Goal: Find contact information: Find contact information

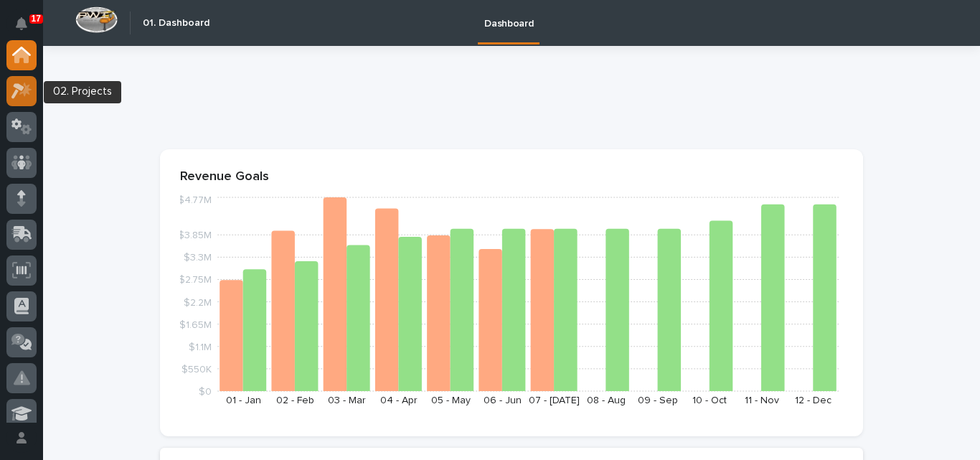
click at [23, 86] on icon at bounding box center [17, 91] width 13 height 16
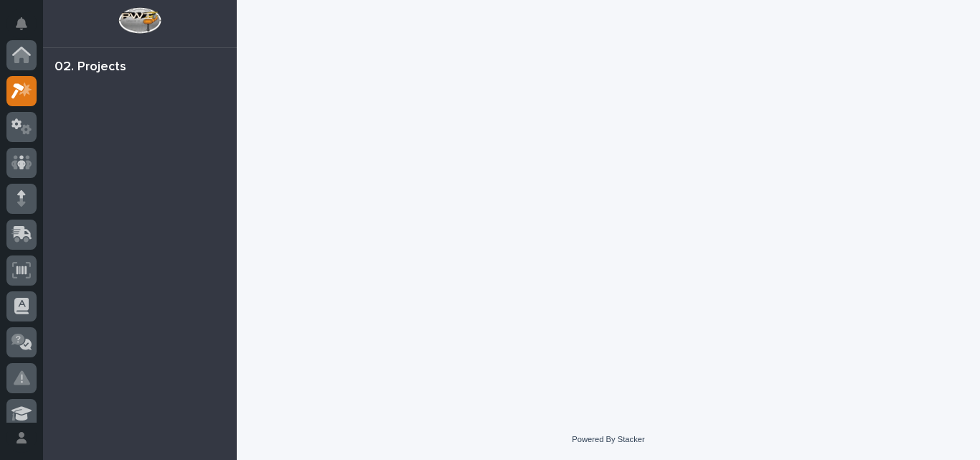
scroll to position [36, 0]
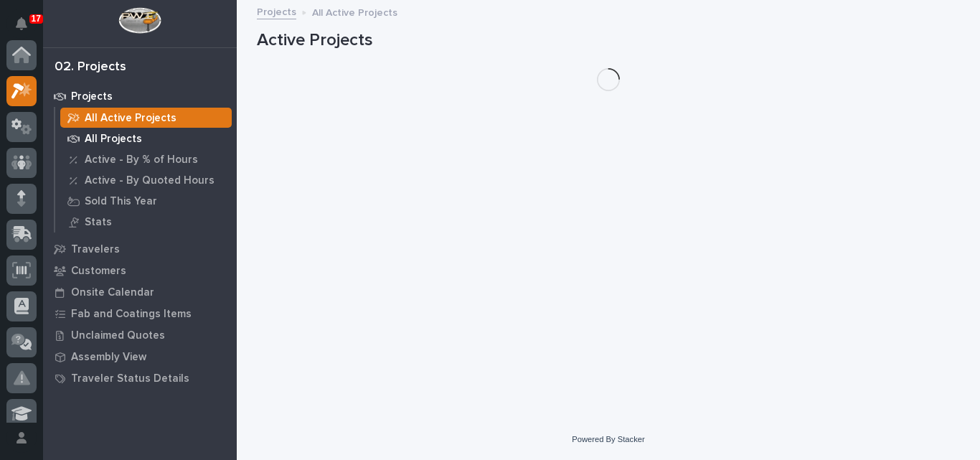
scroll to position [36, 0]
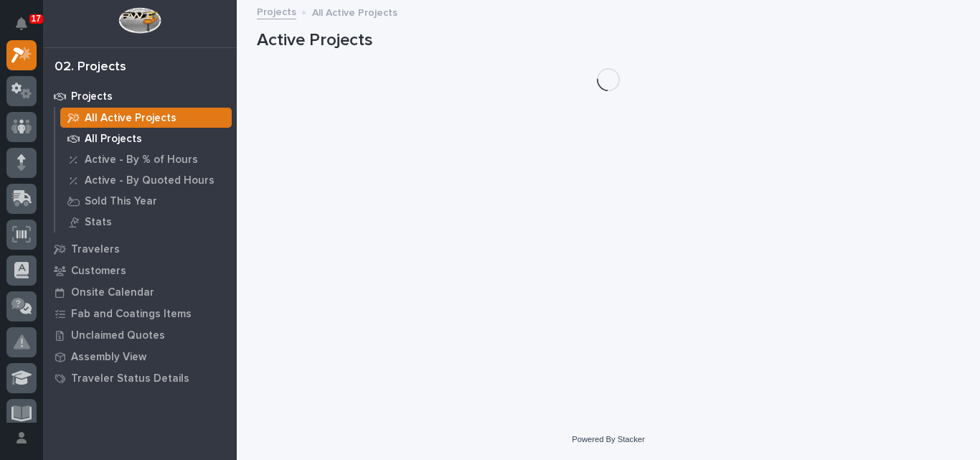
click at [138, 137] on p "All Projects" at bounding box center [113, 139] width 57 height 13
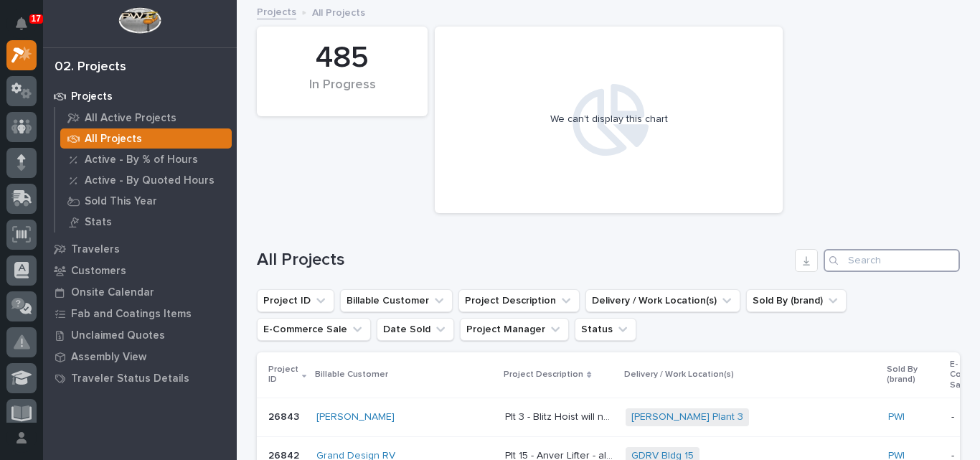
click at [857, 267] on input "Search" at bounding box center [891, 260] width 136 height 23
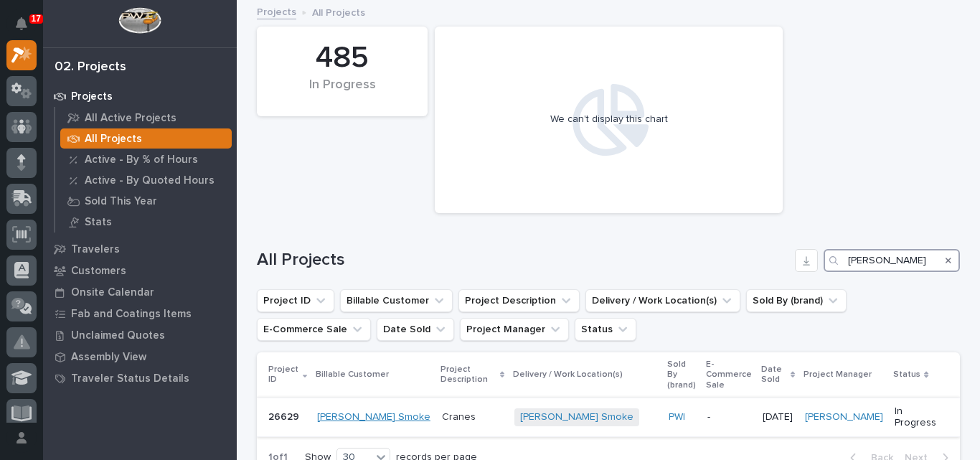
type input "chiasson"
click at [383, 411] on link "Chiasson Smoke" at bounding box center [373, 417] width 113 height 12
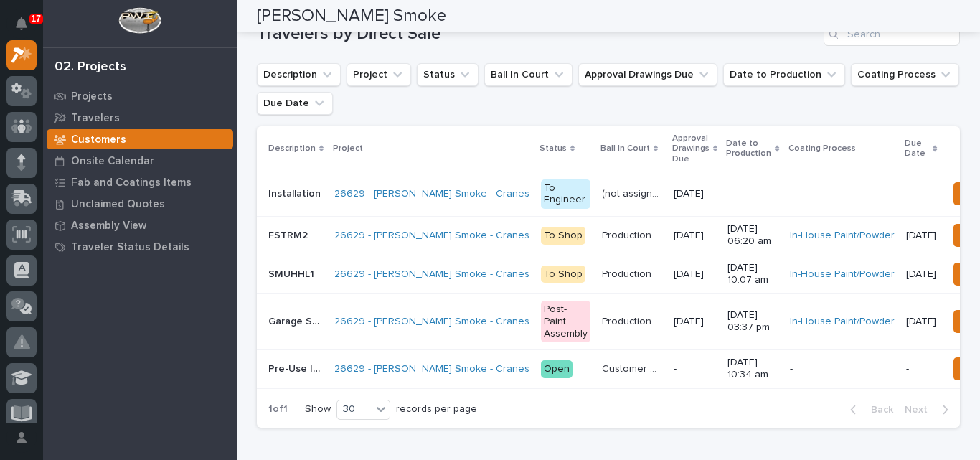
scroll to position [143, 0]
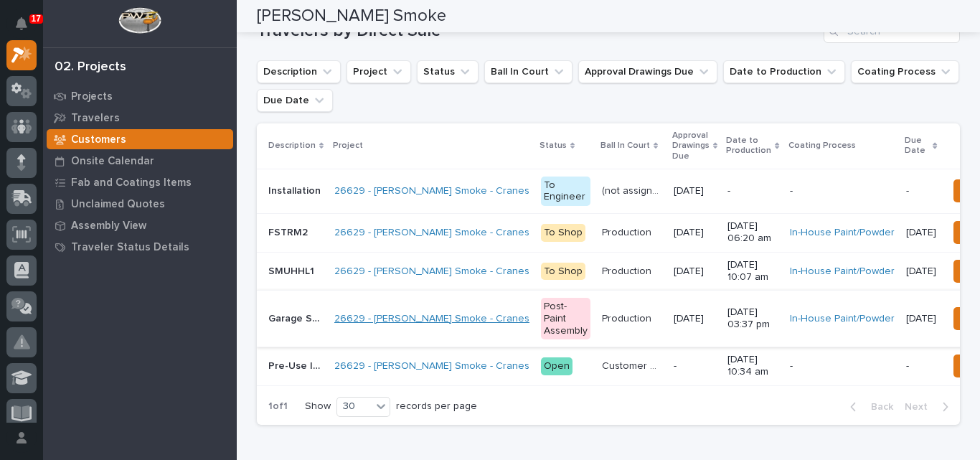
click at [384, 321] on link "26629 - Chiasson Smoke - Cranes" at bounding box center [431, 319] width 195 height 12
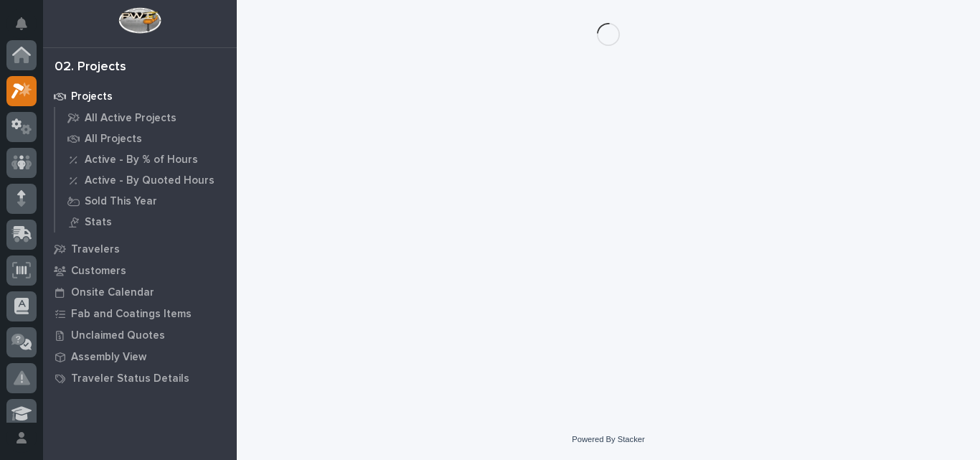
scroll to position [36, 0]
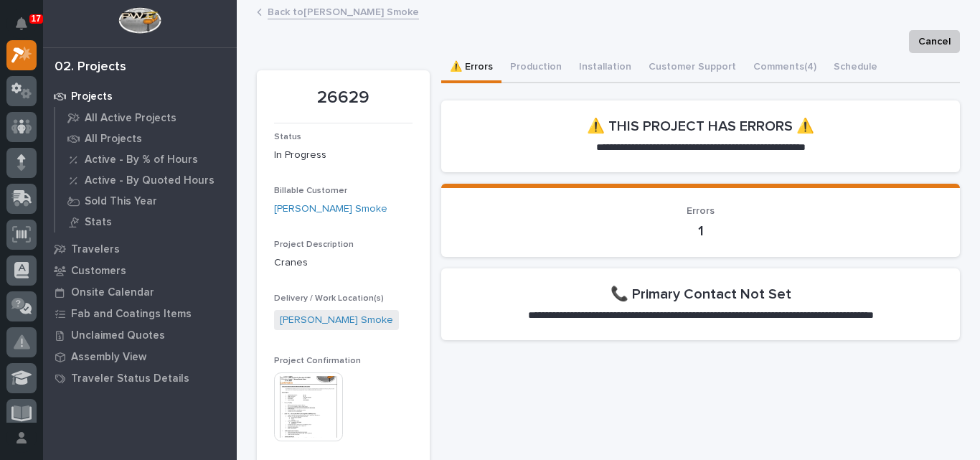
click at [299, 412] on img at bounding box center [308, 406] width 69 height 69
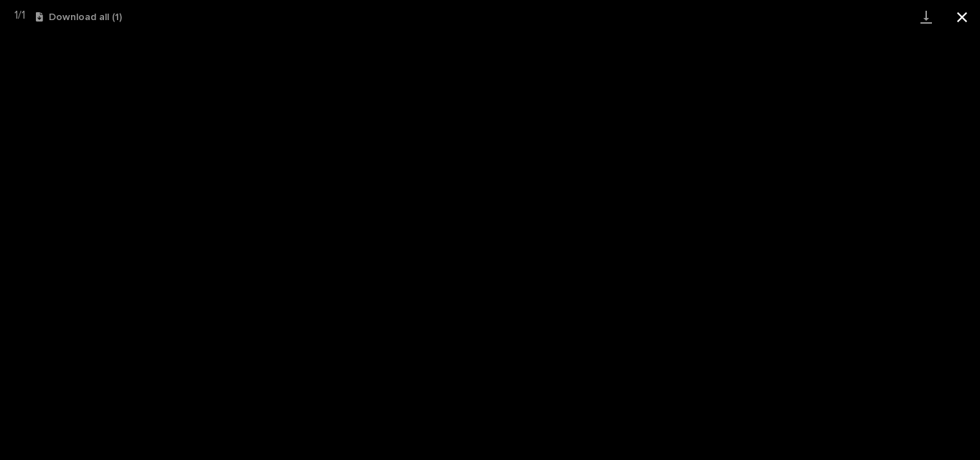
click at [955, 20] on button "Close gallery" at bounding box center [962, 17] width 36 height 34
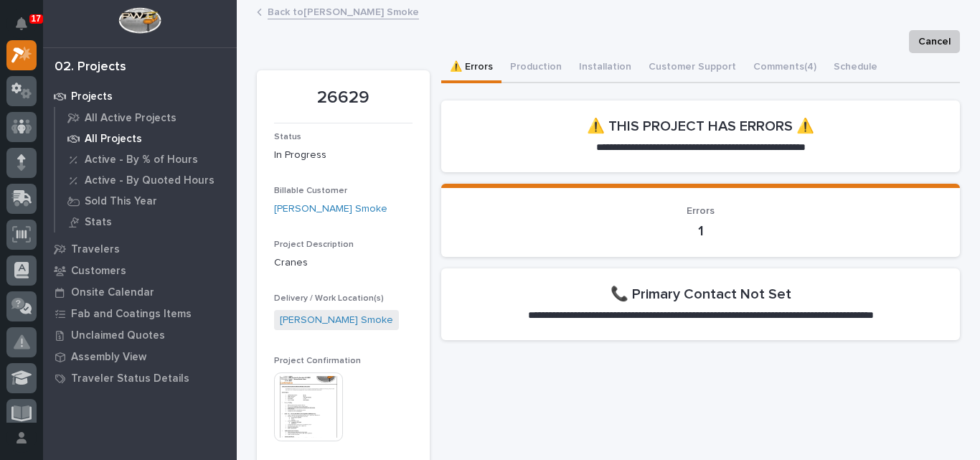
click at [107, 146] on div "All Projects" at bounding box center [145, 138] width 171 height 20
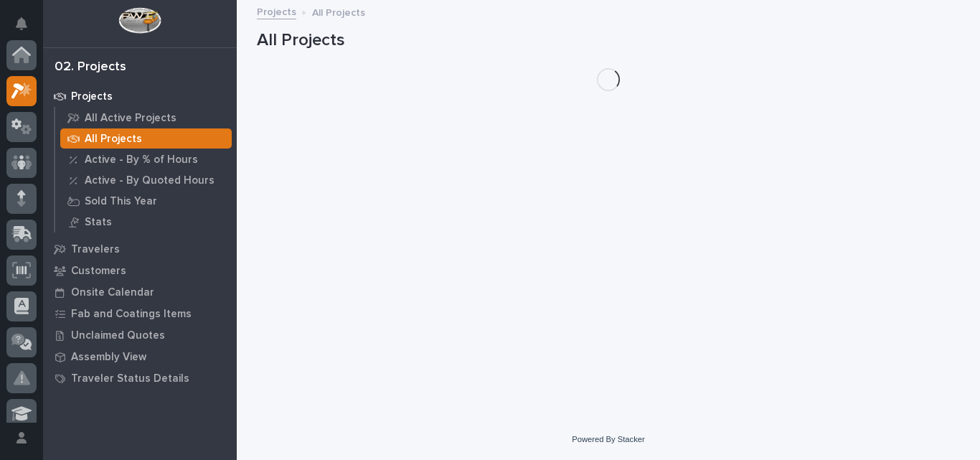
scroll to position [36, 0]
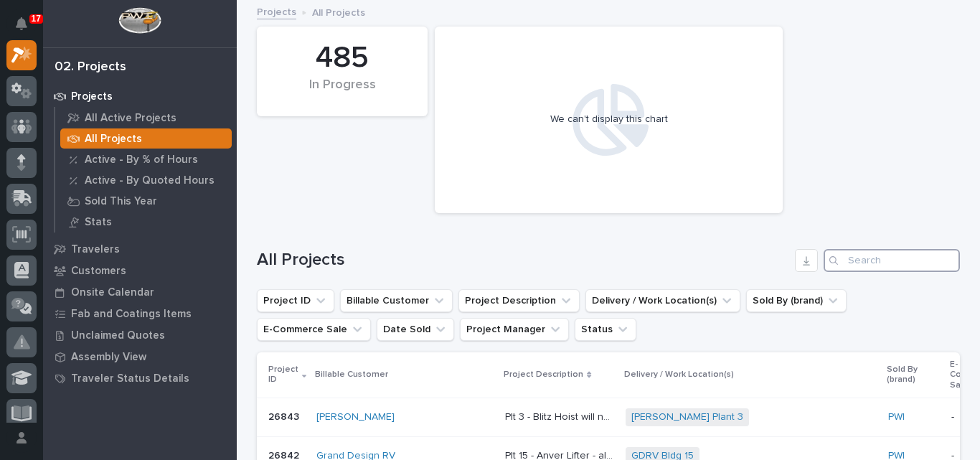
click at [867, 260] on input "Search" at bounding box center [891, 260] width 136 height 23
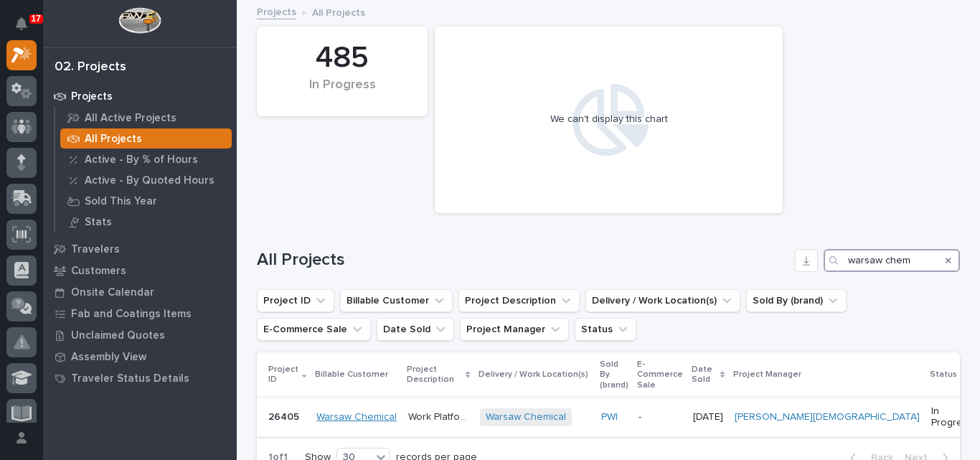
type input "warsaw chem"
click at [383, 411] on link "Warsaw Chemical" at bounding box center [356, 417] width 80 height 12
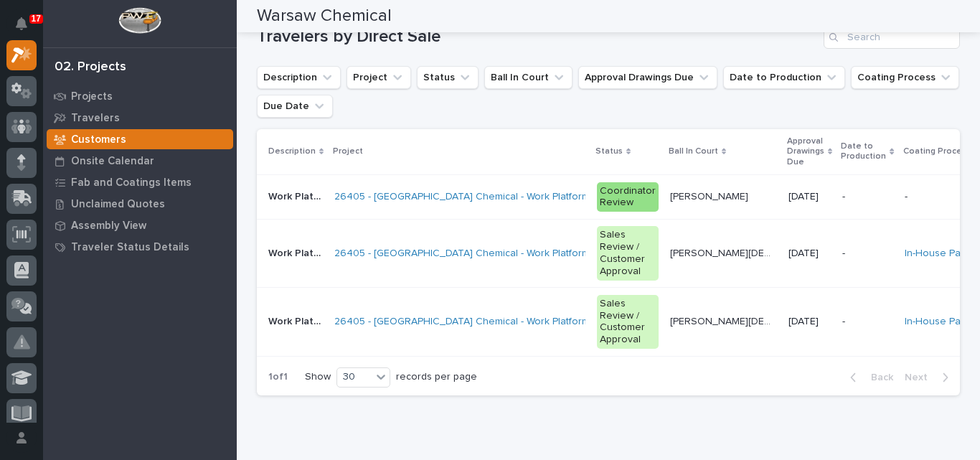
scroll to position [143, 0]
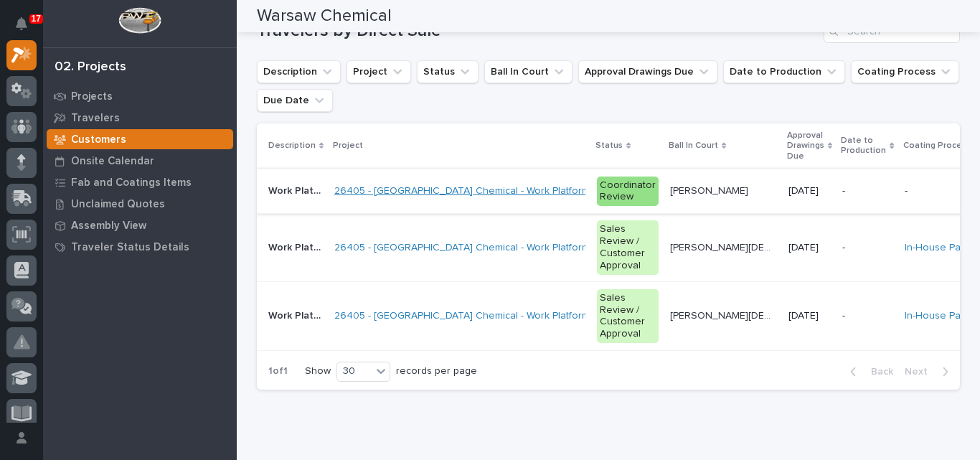
click at [434, 194] on link "26405 - Warsaw Chemical - Work Platform" at bounding box center [461, 191] width 255 height 12
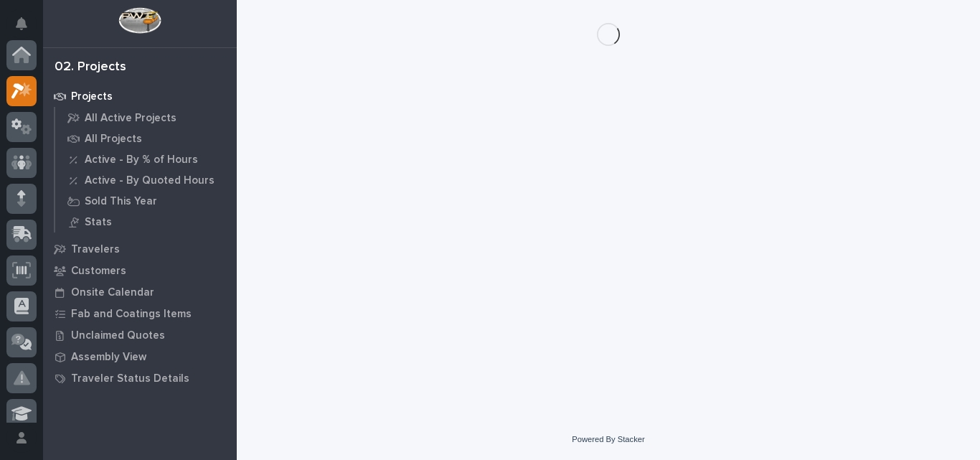
scroll to position [36, 0]
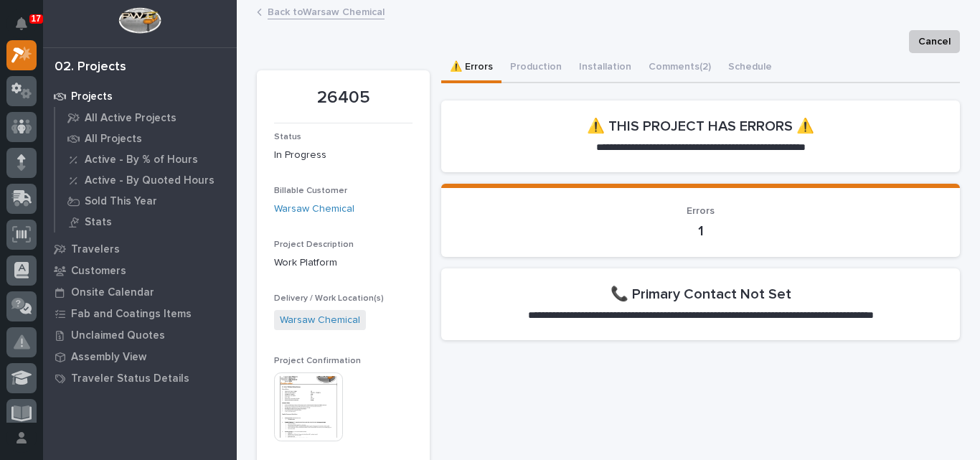
click at [313, 400] on img at bounding box center [308, 406] width 69 height 69
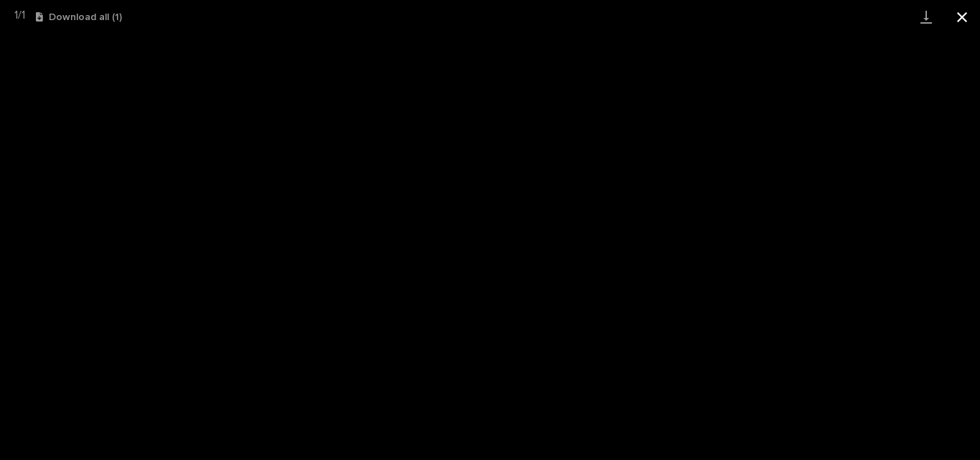
click at [965, 19] on button "Close gallery" at bounding box center [962, 17] width 36 height 34
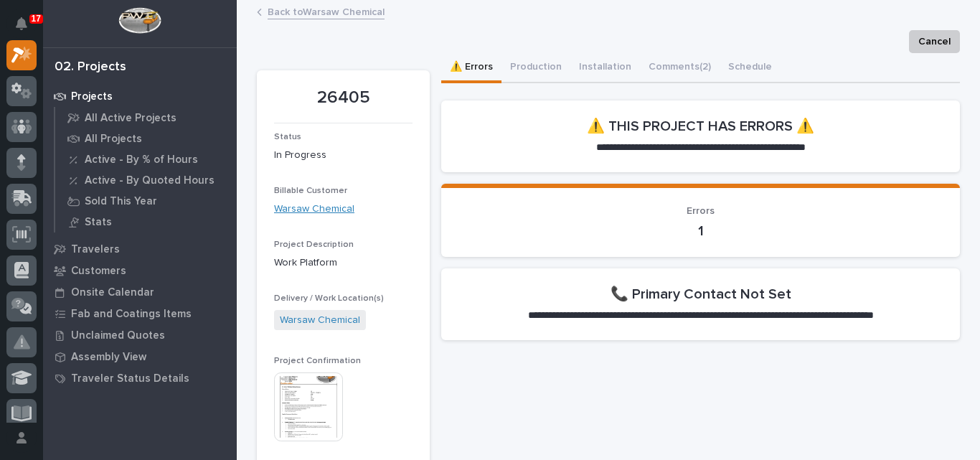
click at [301, 204] on link "Warsaw Chemical" at bounding box center [314, 209] width 80 height 15
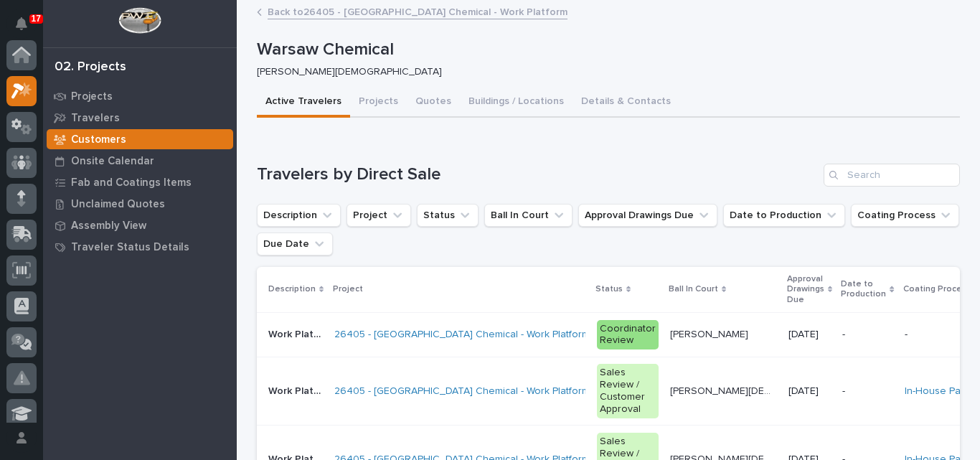
scroll to position [36, 0]
click at [372, 101] on button "Projects" at bounding box center [378, 103] width 57 height 30
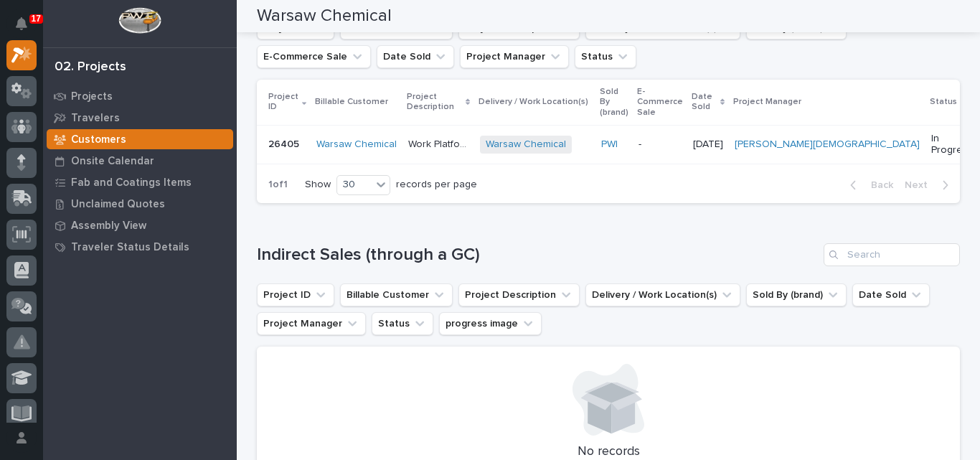
scroll to position [463, 0]
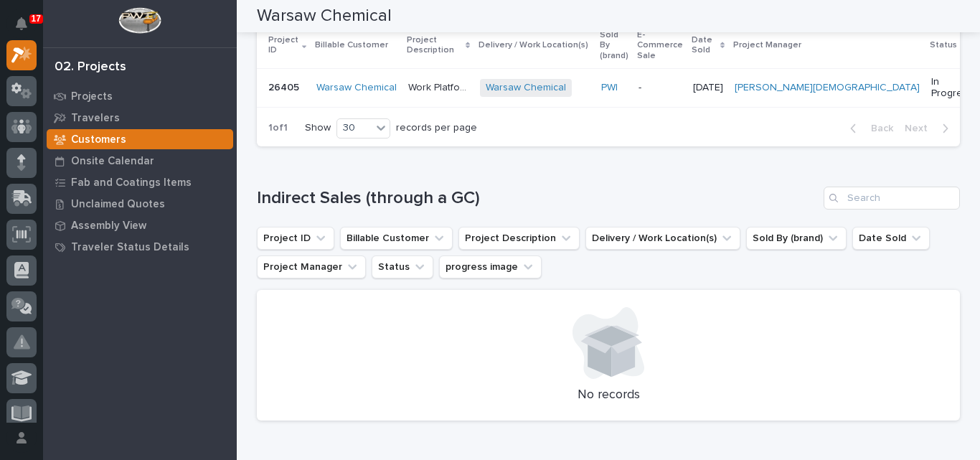
click at [425, 79] on p "Work Platform" at bounding box center [439, 86] width 63 height 15
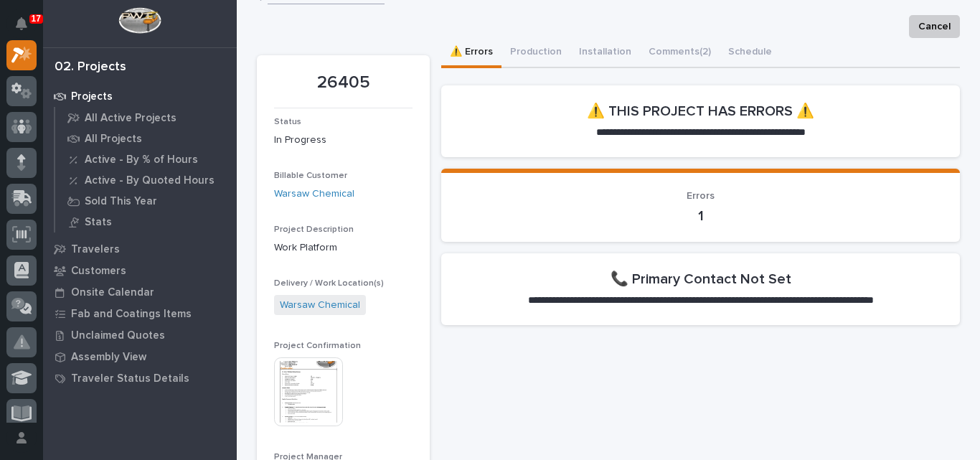
scroll to position [10, 0]
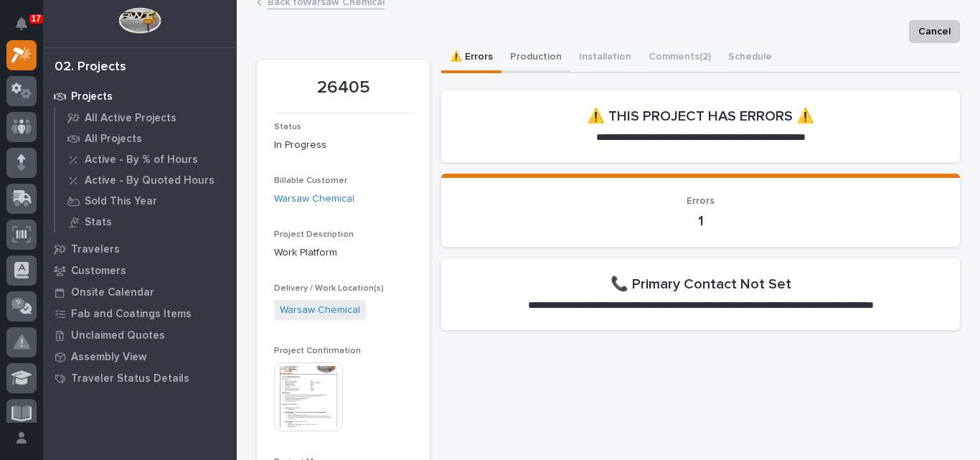
click at [537, 58] on button "Production" at bounding box center [535, 58] width 69 height 30
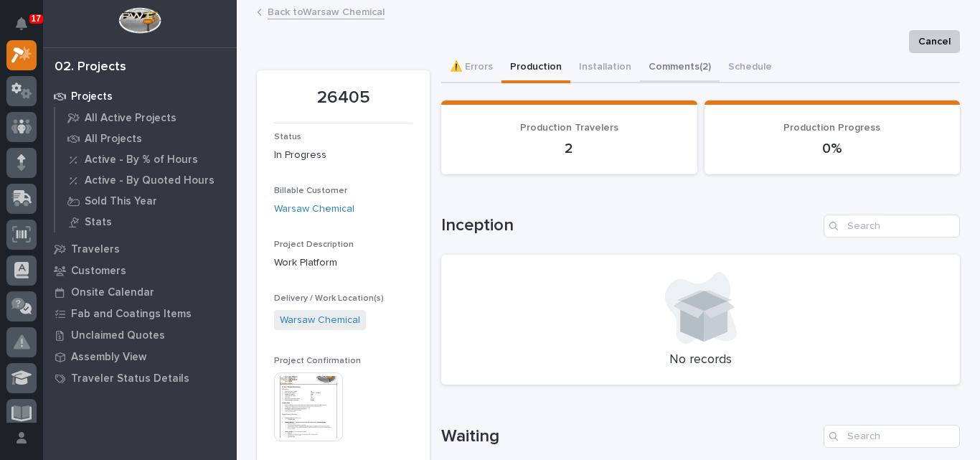
click at [657, 70] on button "Comments (2)" at bounding box center [680, 68] width 80 height 30
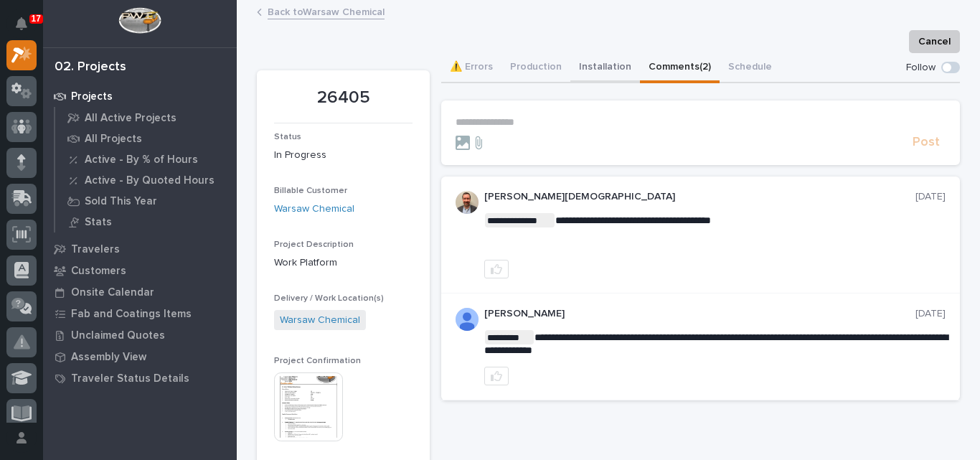
click at [597, 67] on button "Installation" at bounding box center [605, 68] width 70 height 30
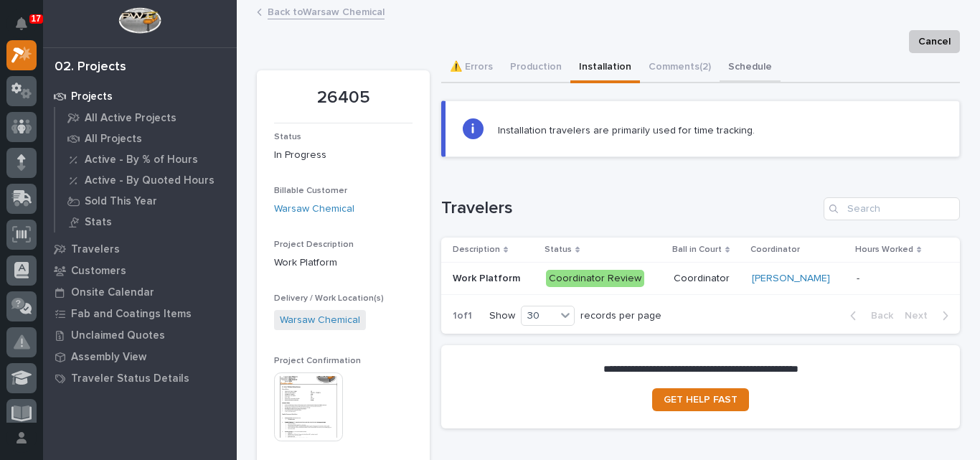
click at [743, 68] on button "Schedule" at bounding box center [749, 68] width 61 height 30
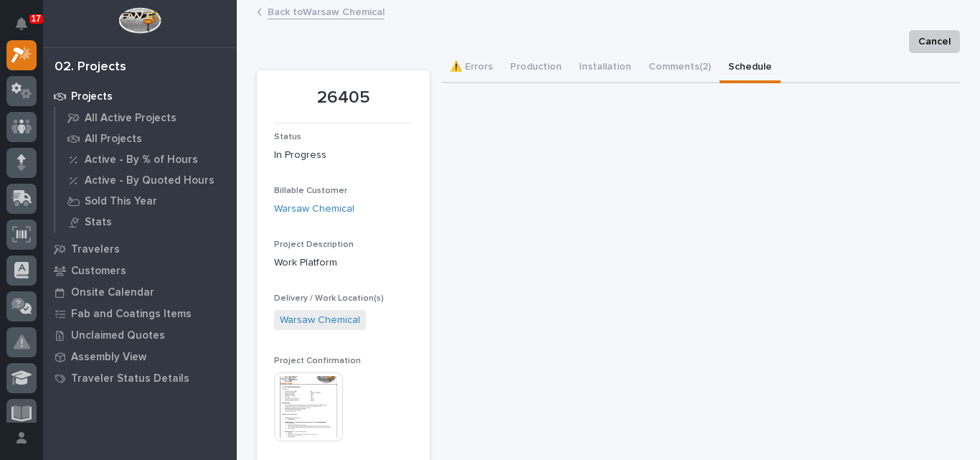
click at [142, 25] on img at bounding box center [139, 20] width 42 height 27
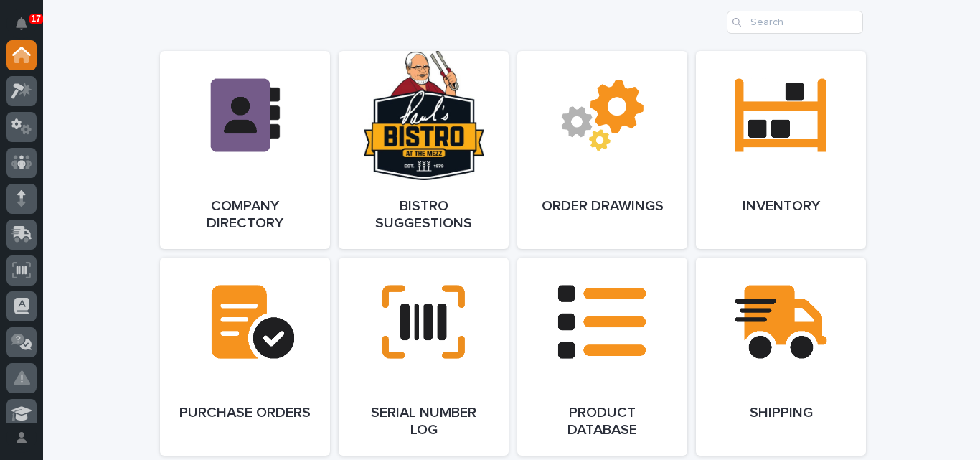
scroll to position [1265, 0]
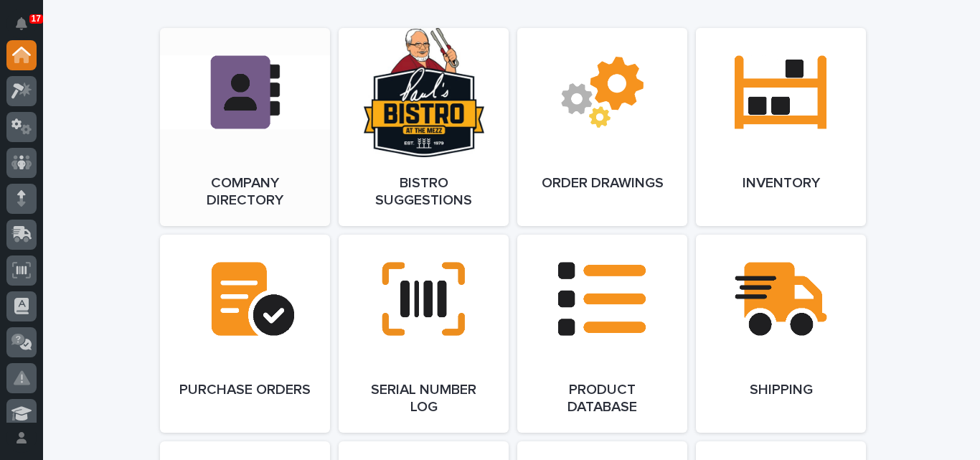
click at [244, 154] on link "Open Link" at bounding box center [245, 127] width 170 height 198
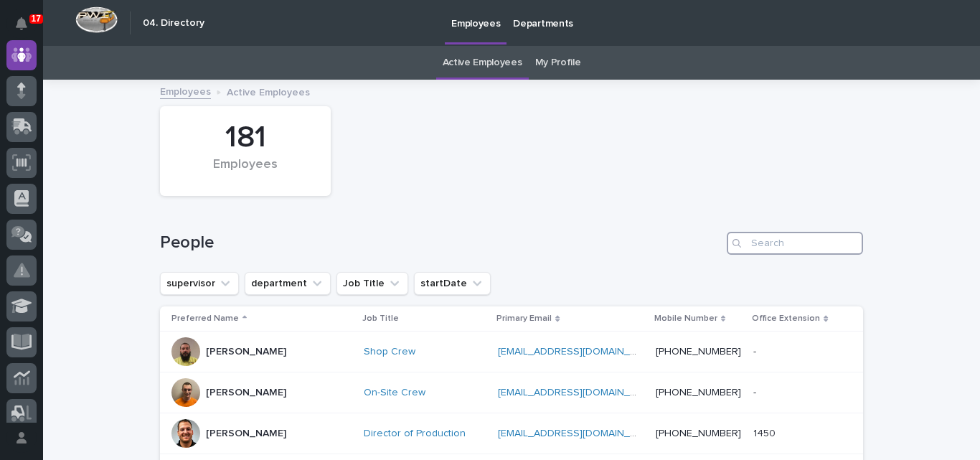
click at [783, 240] on input "Search" at bounding box center [795, 243] width 136 height 23
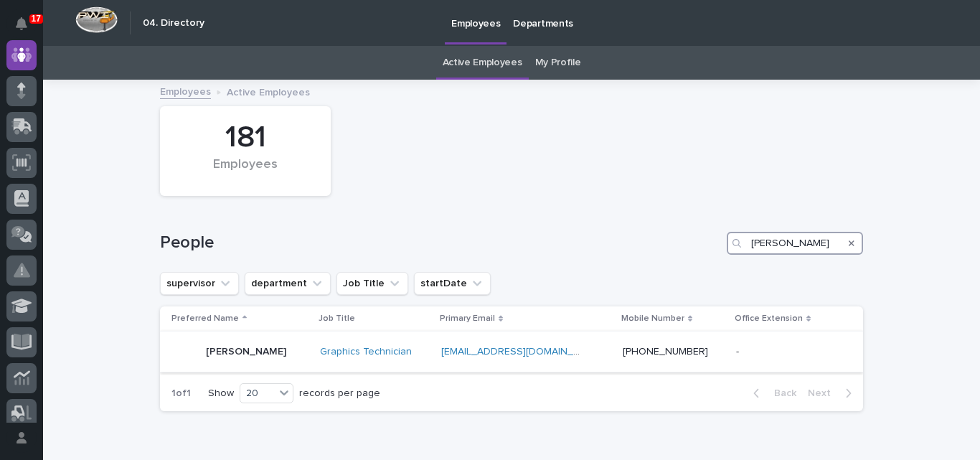
type input "[PERSON_NAME]"
click at [251, 354] on p "[PERSON_NAME]" at bounding box center [246, 352] width 80 height 12
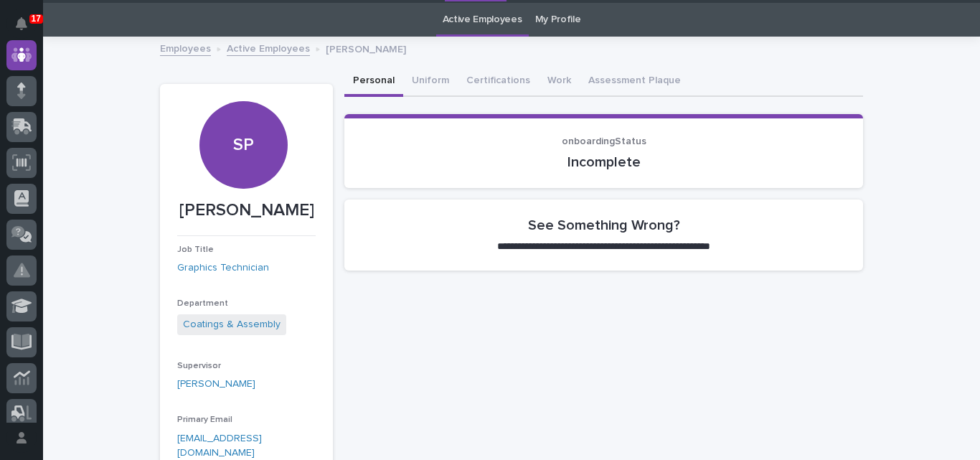
scroll to position [41, 0]
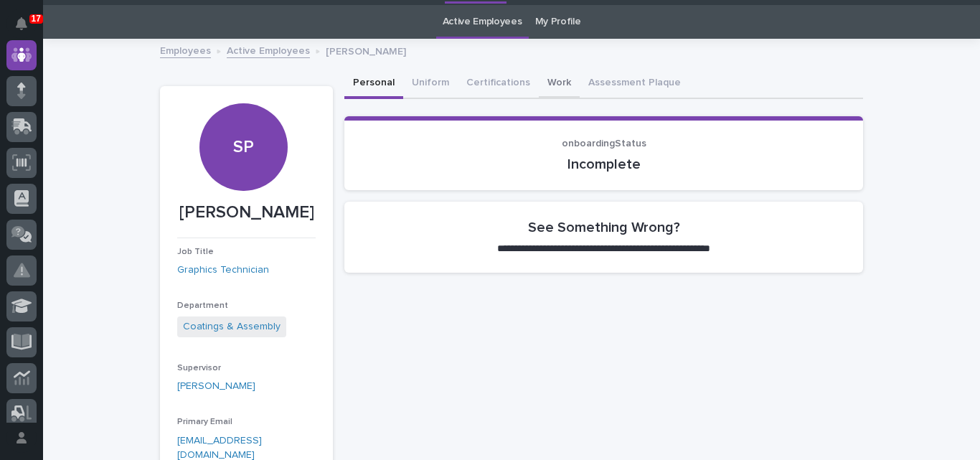
click at [544, 77] on button "Work" at bounding box center [559, 84] width 41 height 30
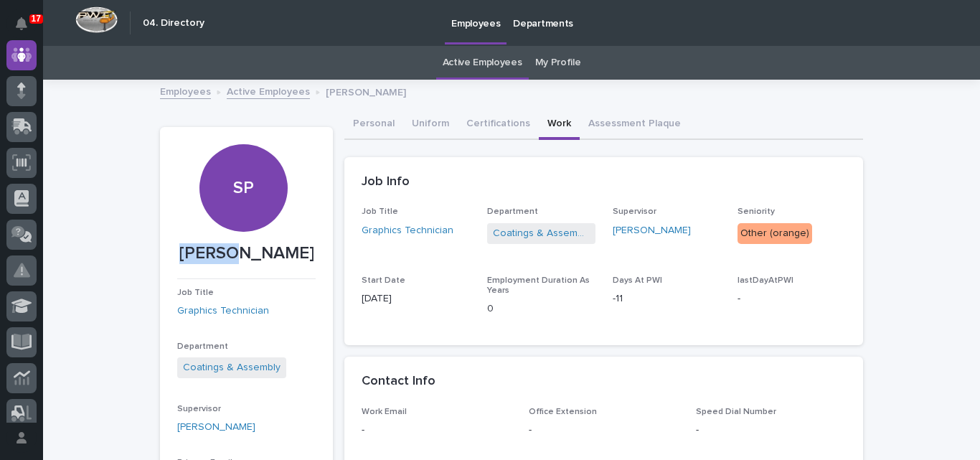
drag, startPoint x: 181, startPoint y: 255, endPoint x: 240, endPoint y: 254, distance: 58.1
click at [240, 254] on p "[PERSON_NAME]" at bounding box center [246, 253] width 138 height 21
click at [268, 90] on link "Active Employees" at bounding box center [268, 90] width 83 height 16
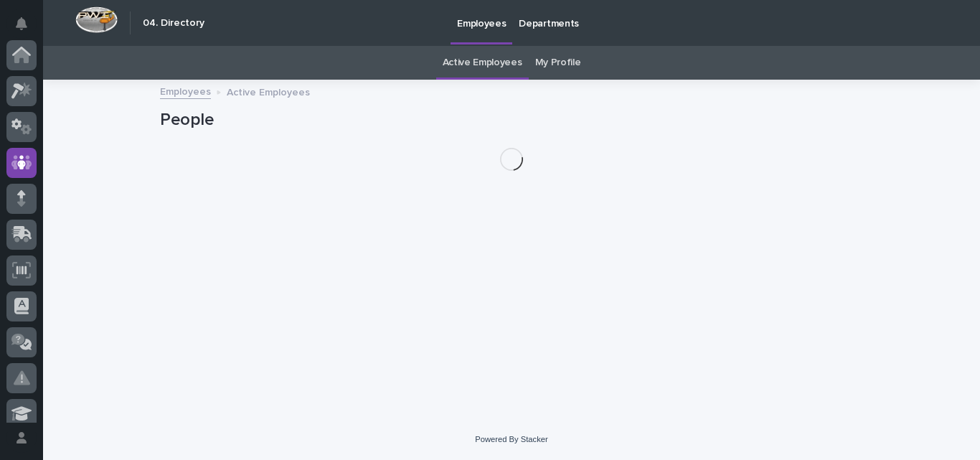
scroll to position [108, 0]
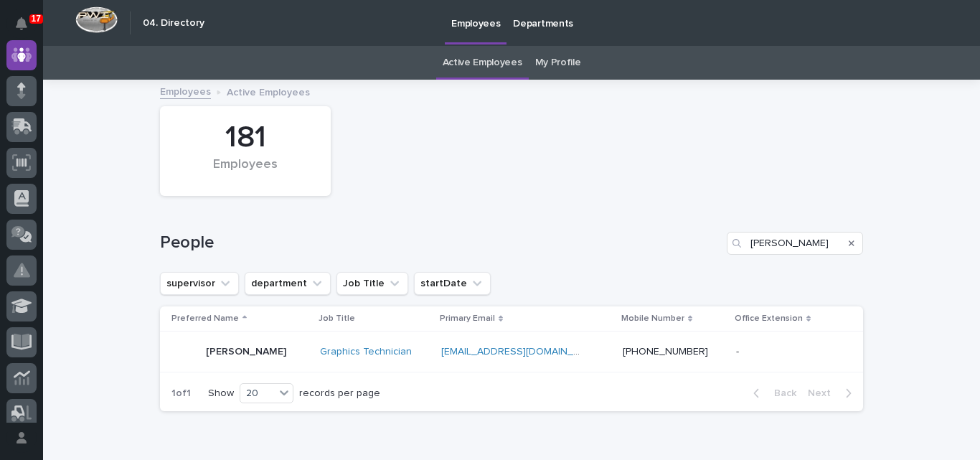
click at [841, 244] on div "Search" at bounding box center [851, 243] width 23 height 23
click at [849, 241] on icon "Search" at bounding box center [852, 243] width 6 height 9
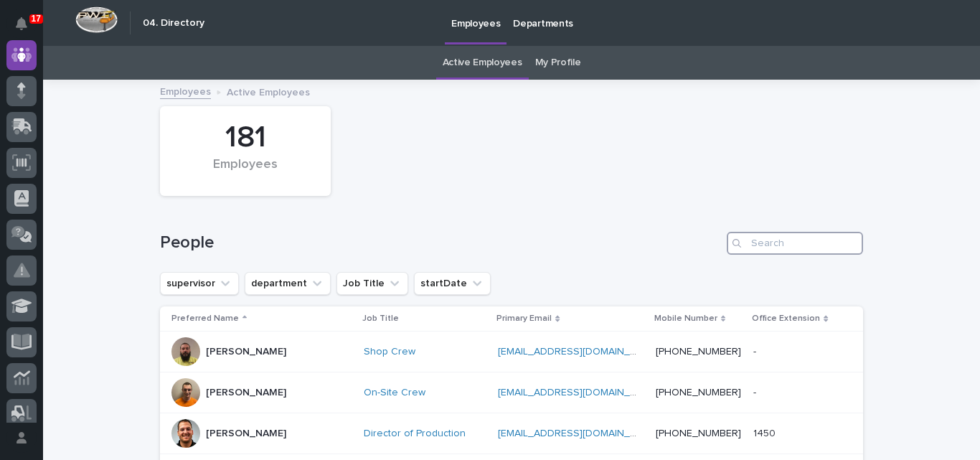
click at [846, 241] on input "Search" at bounding box center [795, 243] width 136 height 23
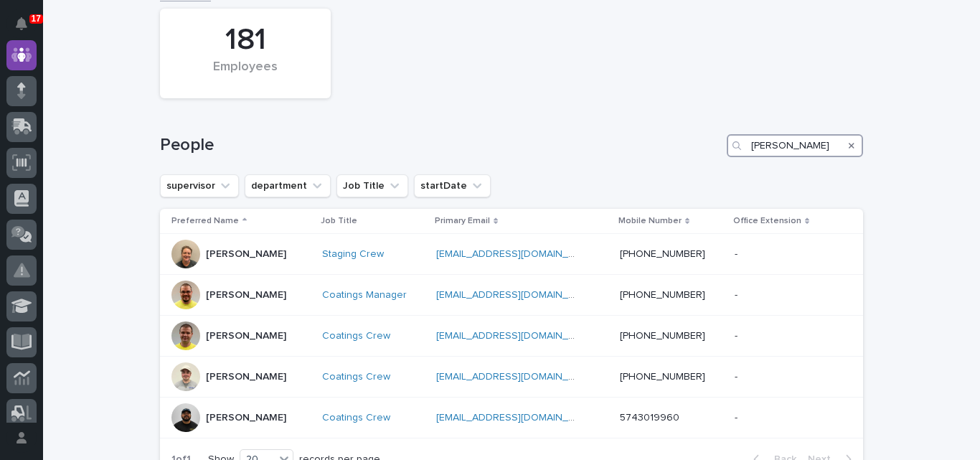
scroll to position [115, 0]
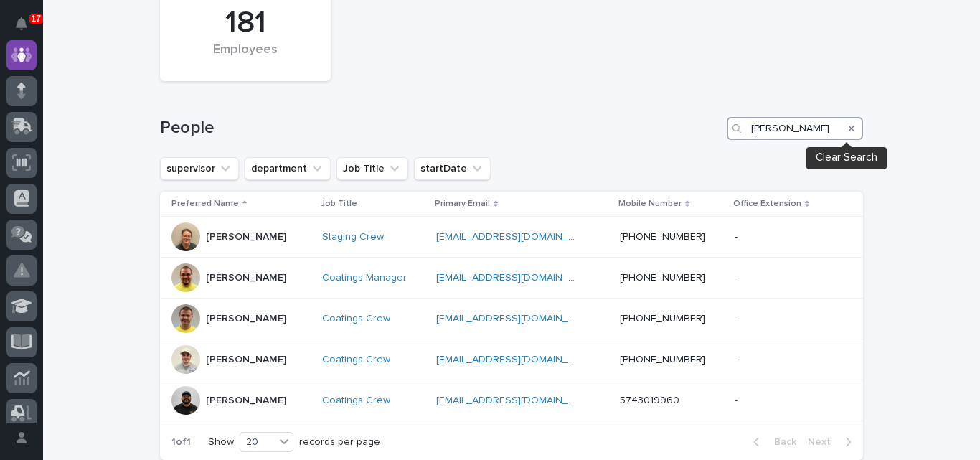
type input "[PERSON_NAME]"
click at [849, 126] on icon "Search" at bounding box center [852, 128] width 6 height 9
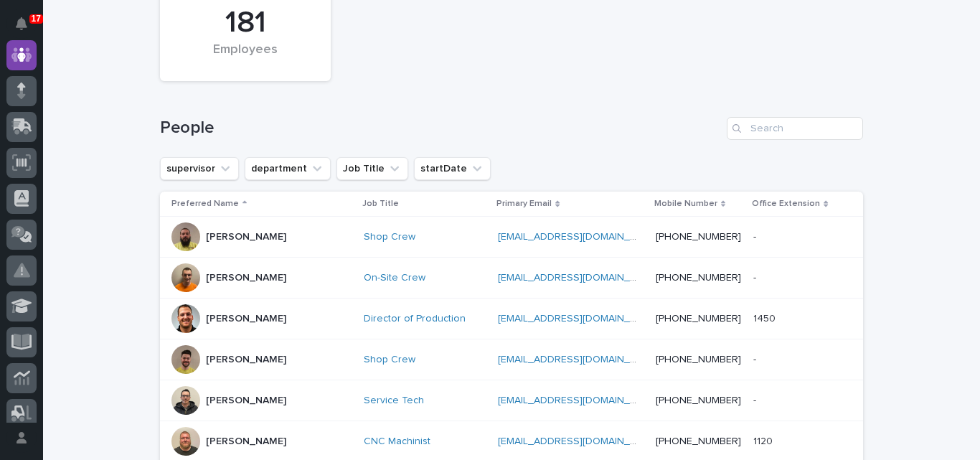
click at [834, 421] on td at bounding box center [848, 441] width 29 height 41
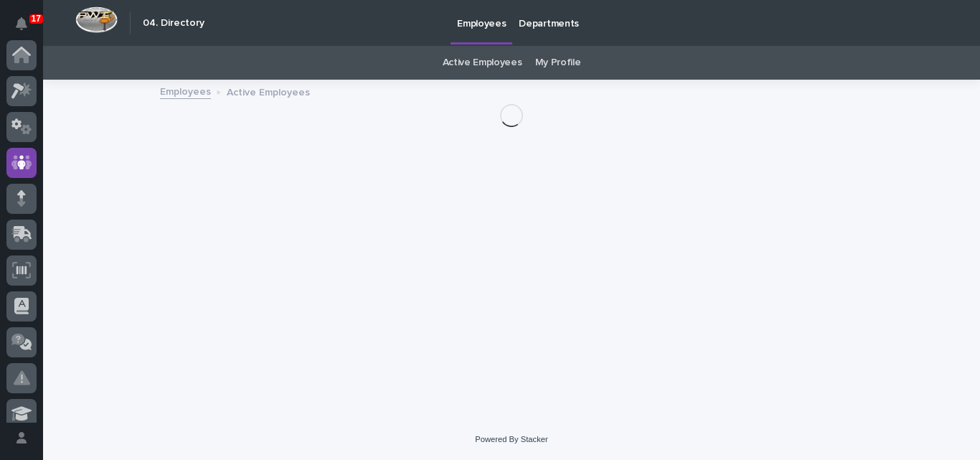
scroll to position [108, 0]
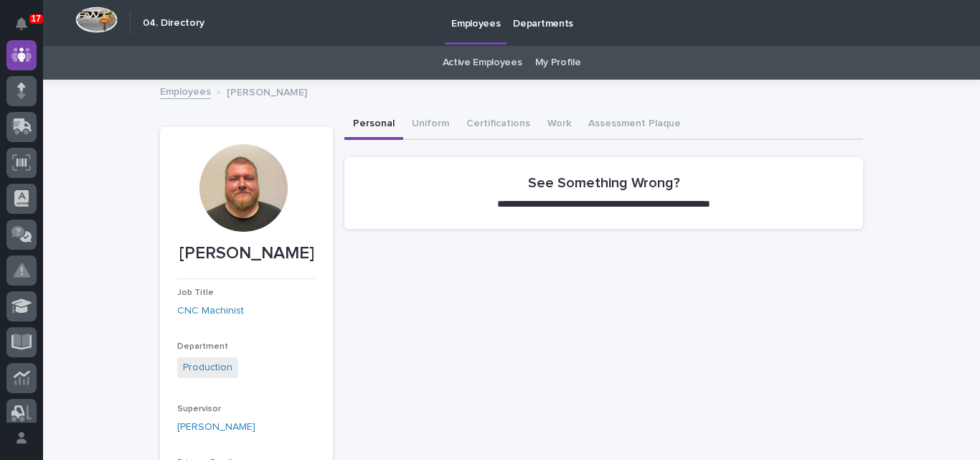
click at [174, 93] on link "Employees" at bounding box center [185, 90] width 51 height 16
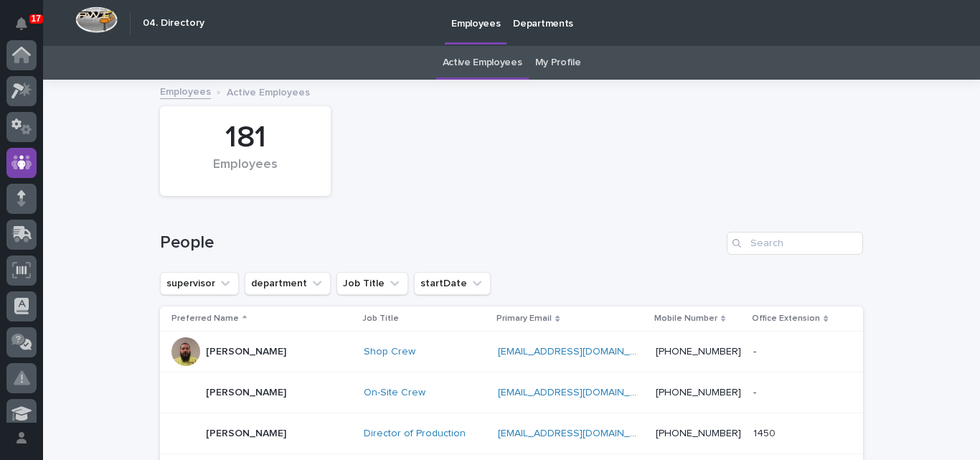
scroll to position [108, 0]
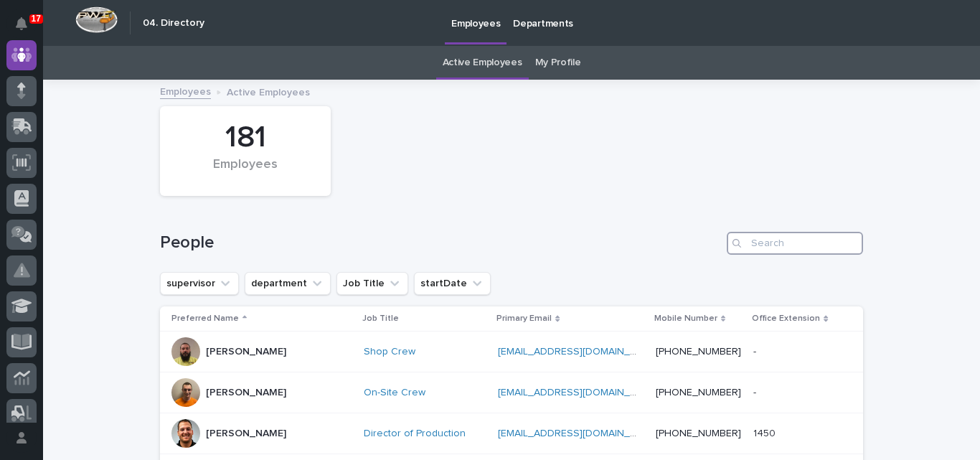
click at [765, 240] on input "Search" at bounding box center [795, 243] width 136 height 23
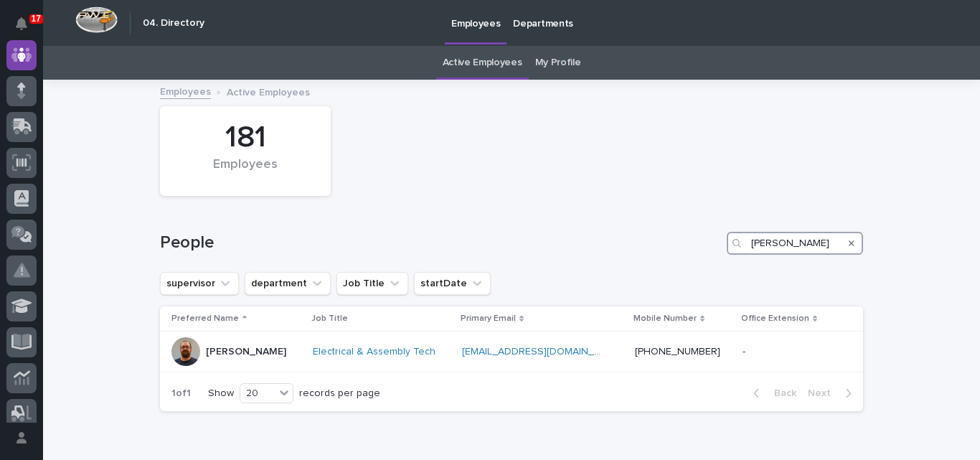
type input "[PERSON_NAME]"
click at [92, 18] on img at bounding box center [96, 19] width 42 height 27
